Goal: Check status: Check status

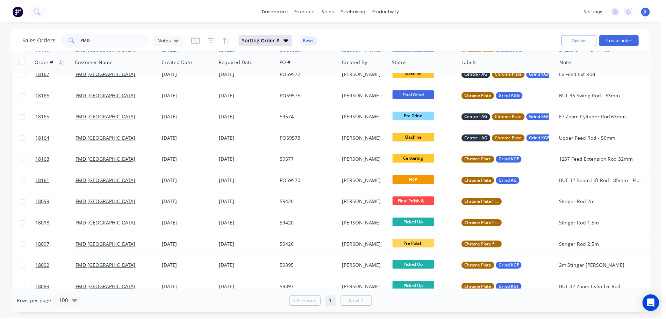
scroll to position [105, 0]
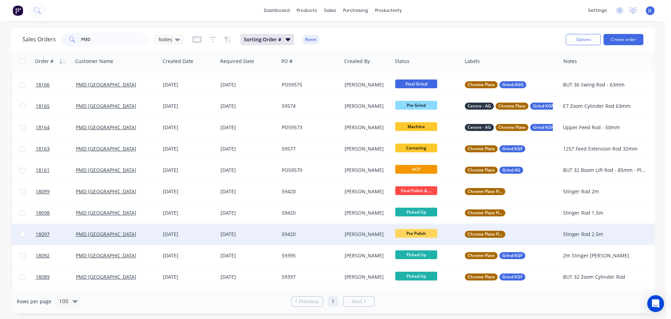
type input "PMD"
click at [287, 235] on div "59420" at bounding box center [309, 233] width 54 height 7
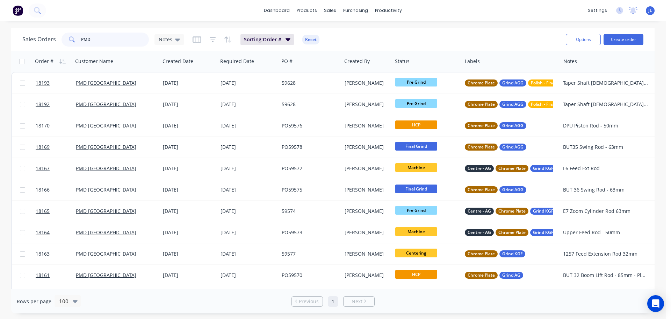
drag, startPoint x: 107, startPoint y: 39, endPoint x: 69, endPoint y: 40, distance: 38.1
click at [67, 41] on div "PMD" at bounding box center [105, 40] width 87 height 14
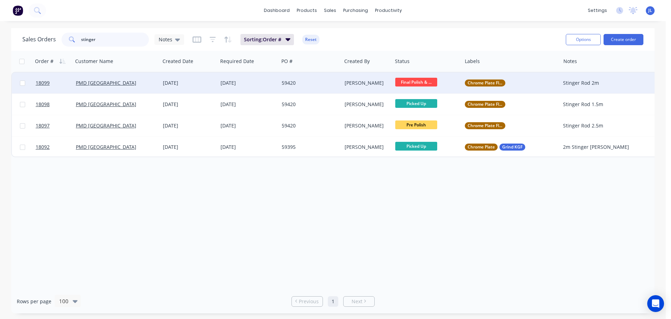
type input "stinger"
click at [331, 87] on div "59420" at bounding box center [310, 82] width 63 height 21
